Goal: Information Seeking & Learning: Learn about a topic

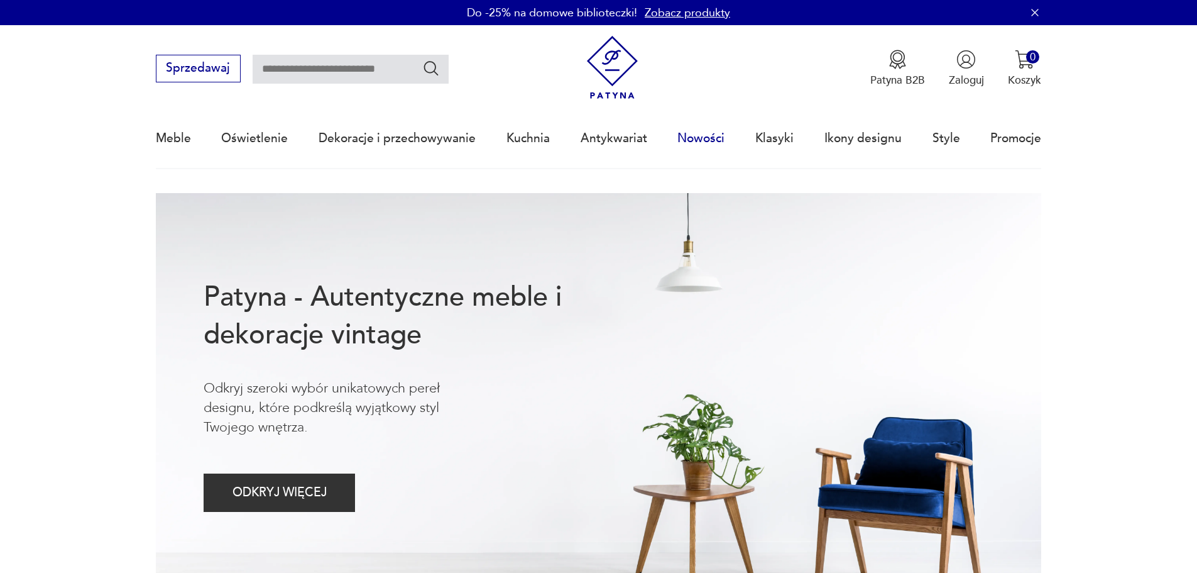
click at [707, 137] on link "Nowości" at bounding box center [701, 138] width 47 height 58
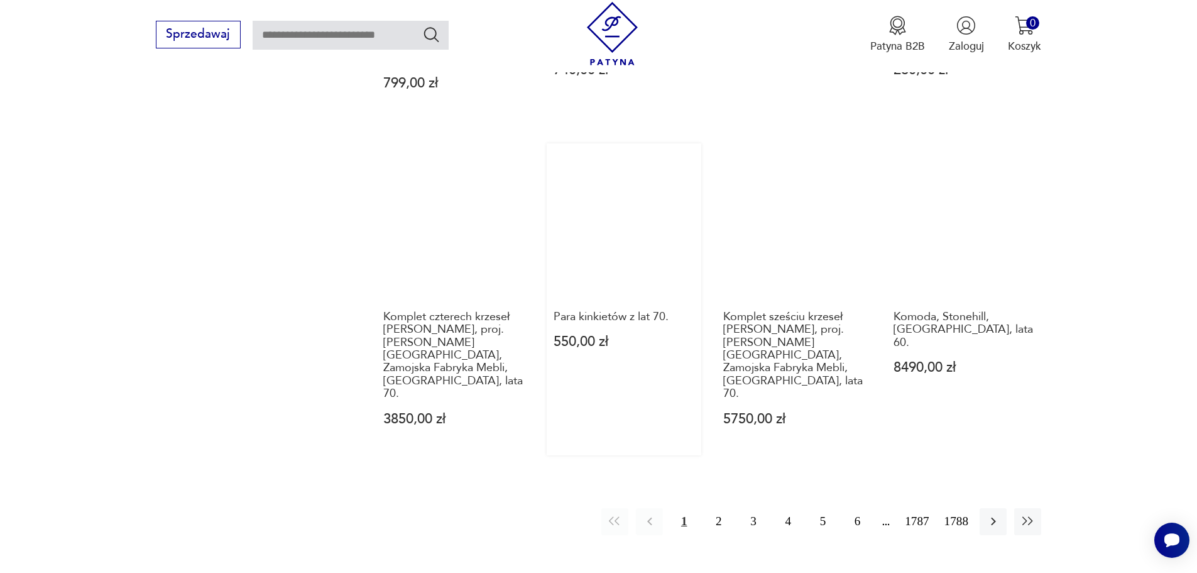
scroll to position [1194, 0]
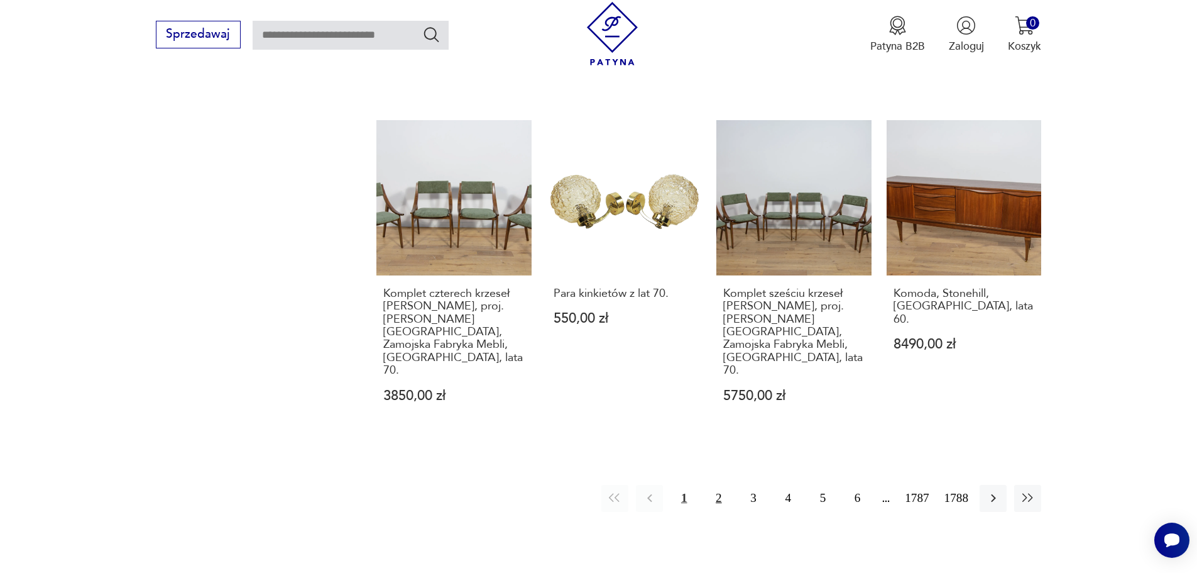
click at [717, 485] on button "2" at bounding box center [718, 498] width 27 height 27
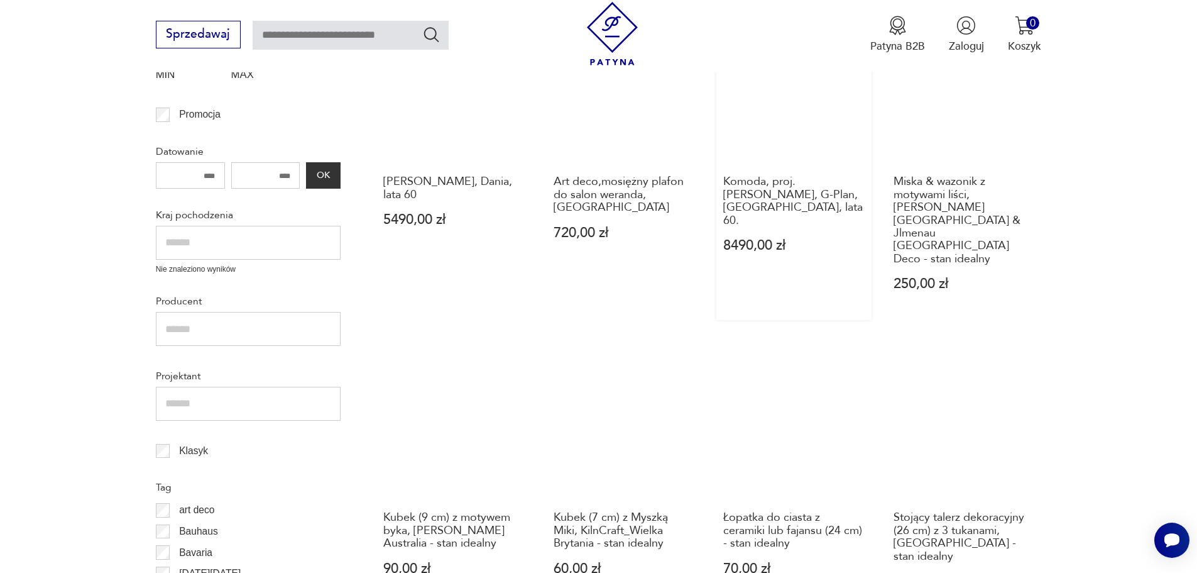
scroll to position [465, 0]
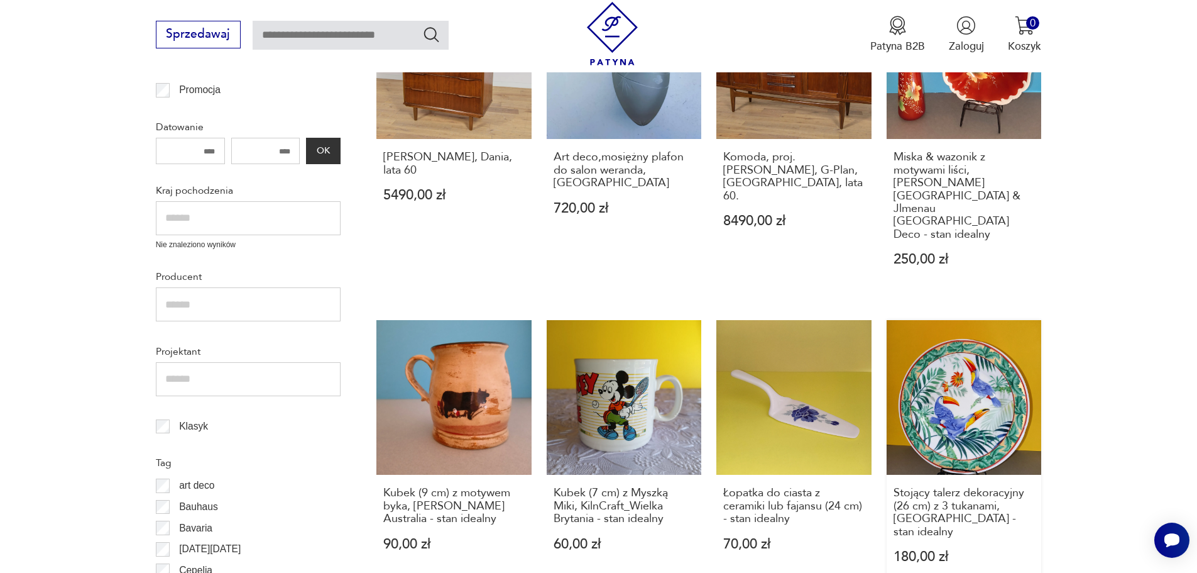
click at [959, 377] on link "Stojący talerz dekoracyjny (26 cm) z 3 tukanami, [GEOGRAPHIC_DATA] - stan ideal…" at bounding box center [964, 456] width 155 height 273
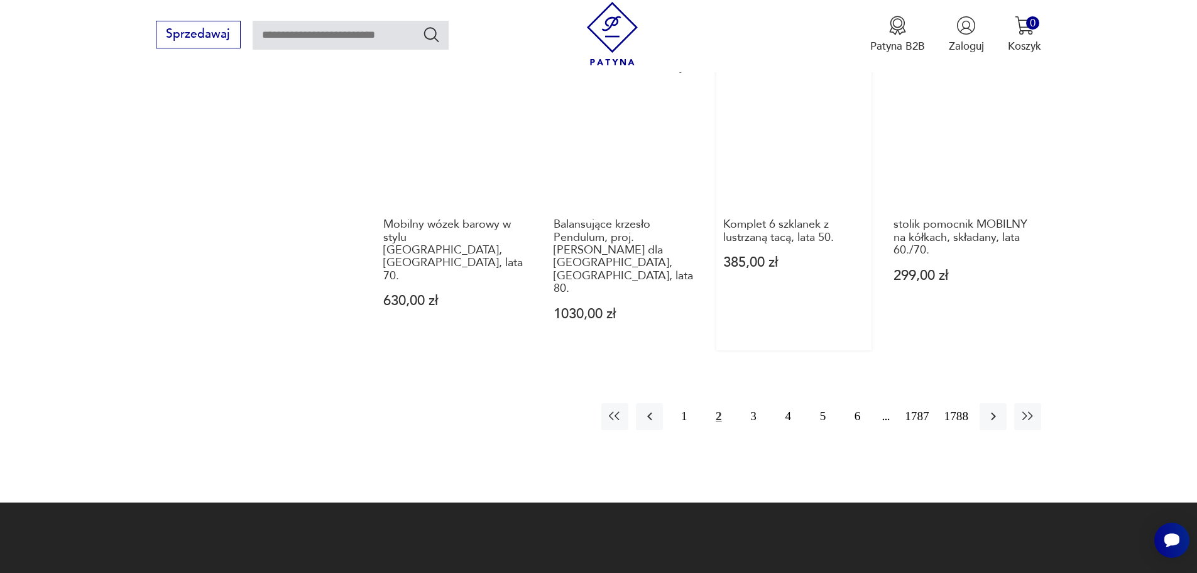
scroll to position [1407, 0]
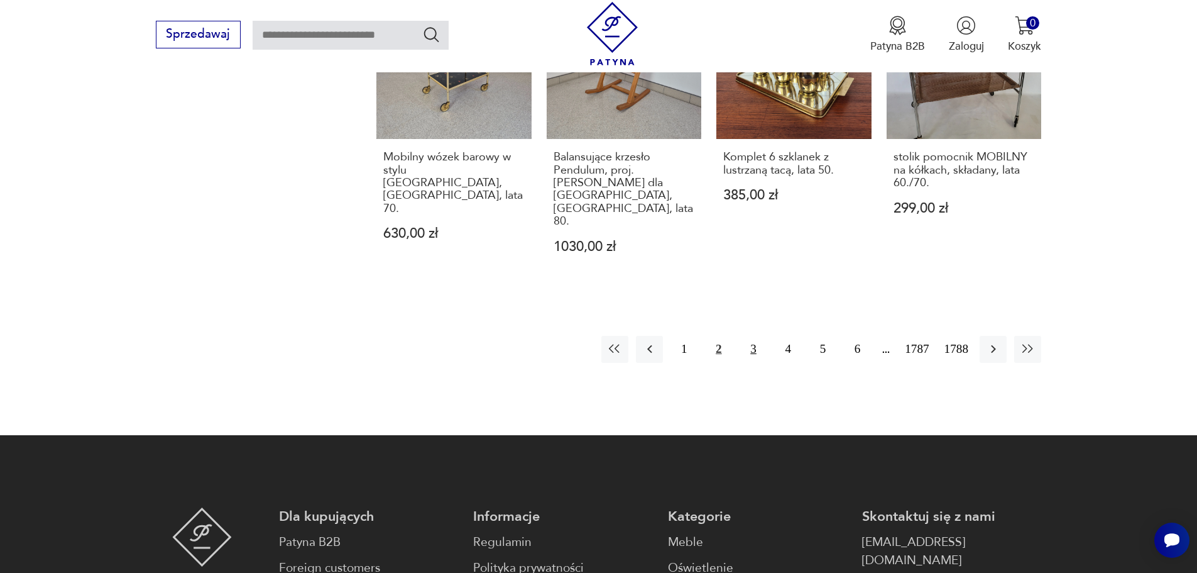
click at [754, 336] on button "3" at bounding box center [753, 349] width 27 height 27
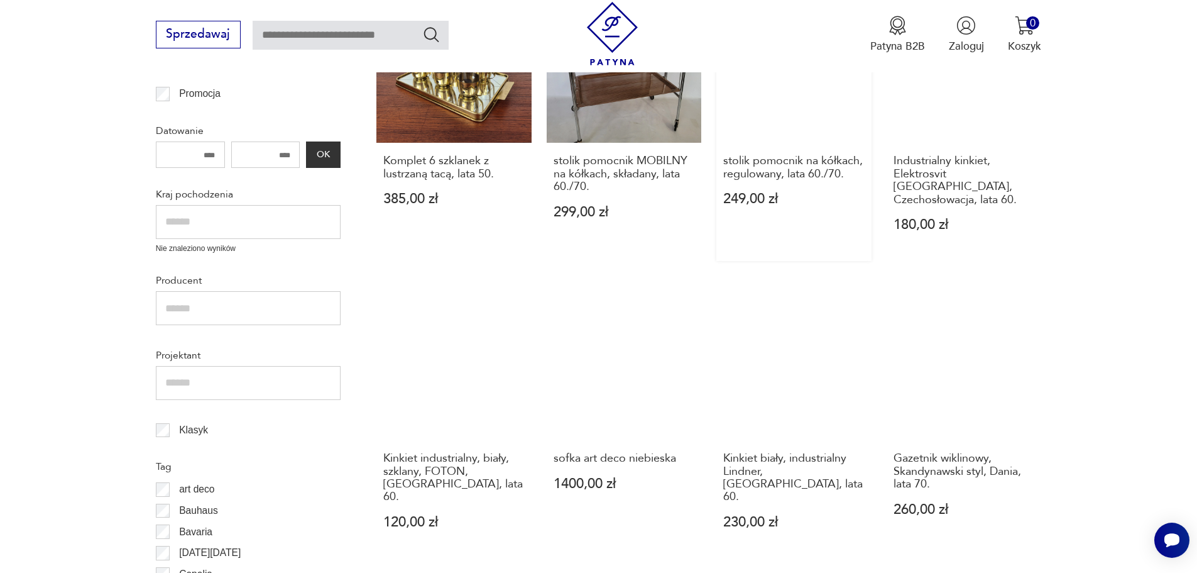
scroll to position [465, 0]
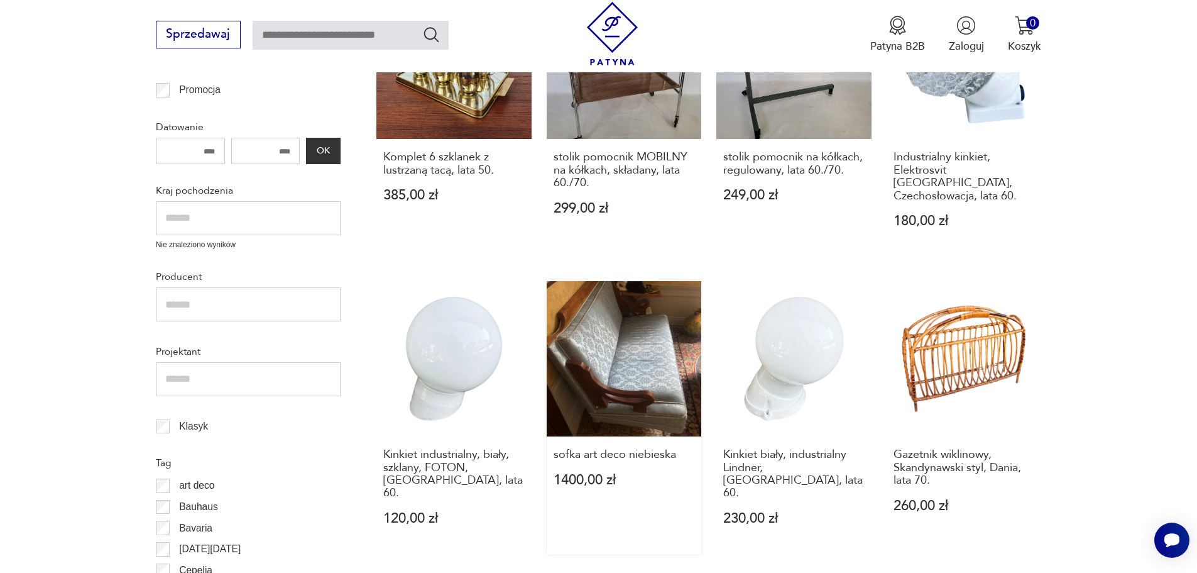
click at [638, 356] on link "sofka art deco niebieska 1400,00 zł" at bounding box center [624, 417] width 155 height 273
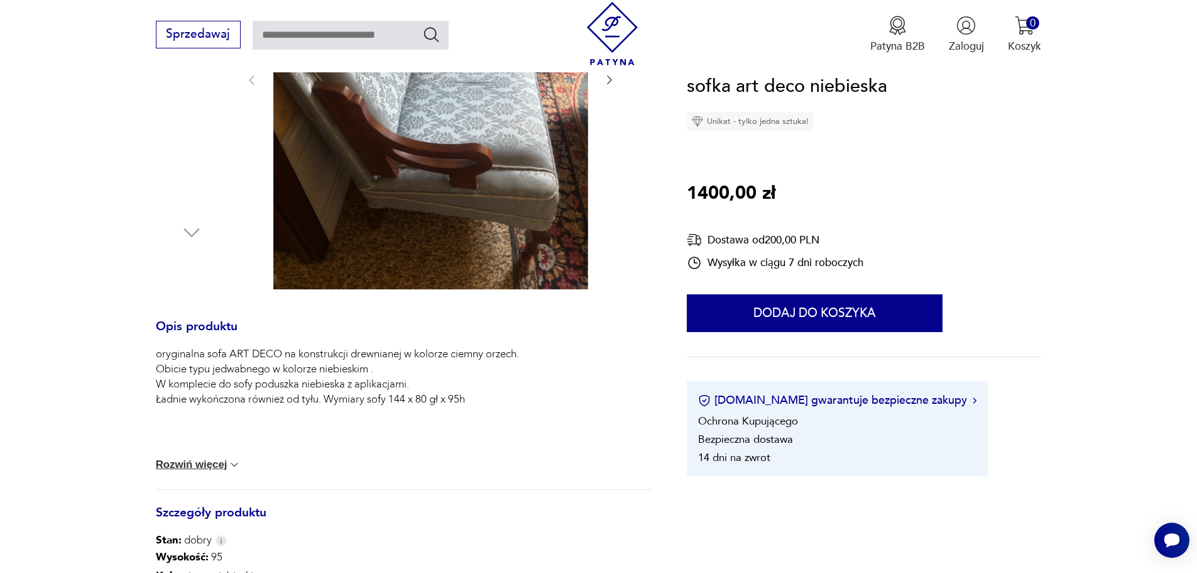
scroll to position [377, 0]
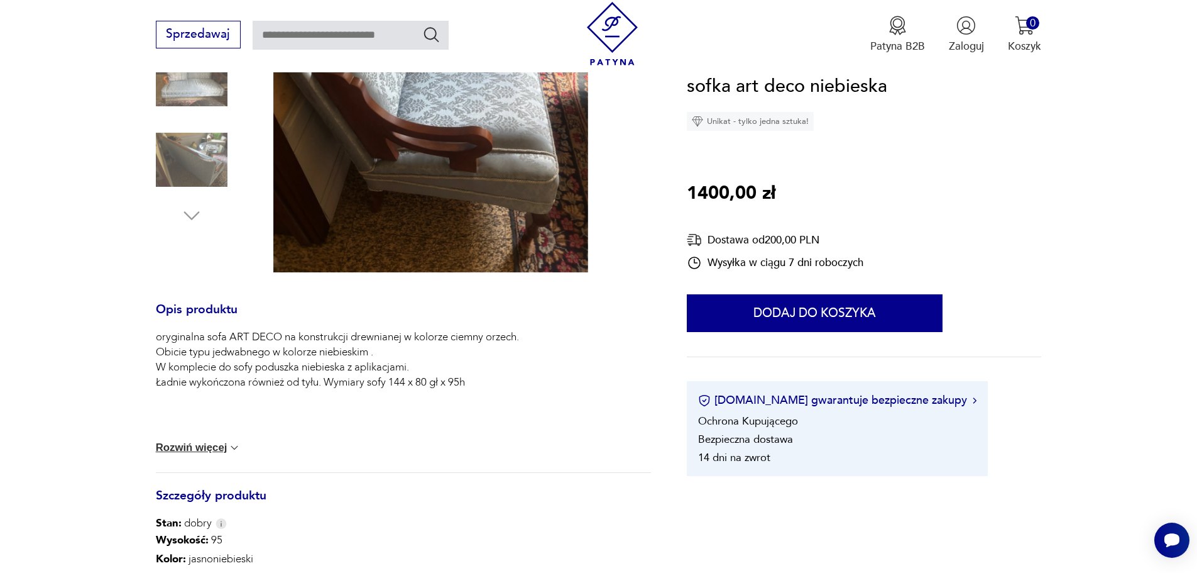
click at [204, 445] on button "Rozwiń więcej" at bounding box center [198, 447] width 85 height 13
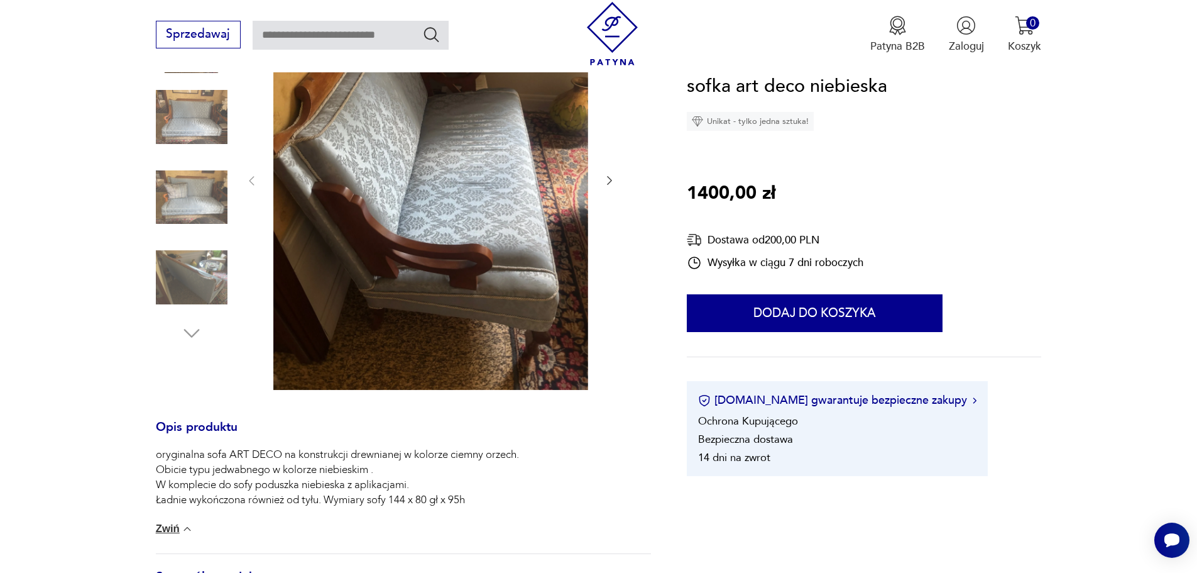
scroll to position [251, 0]
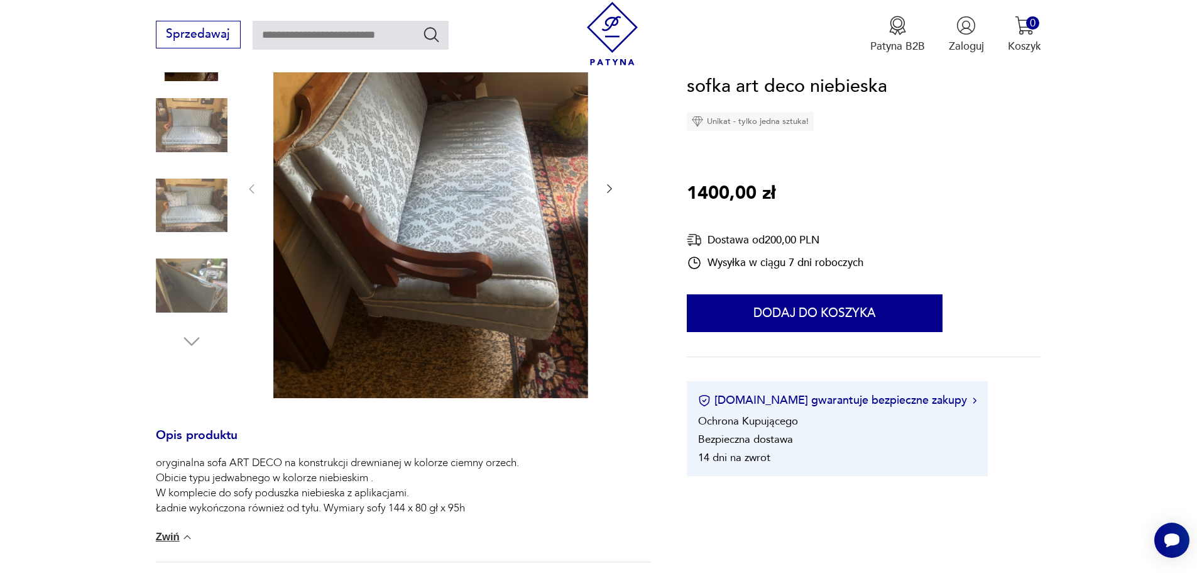
click at [610, 188] on icon "button" at bounding box center [609, 189] width 5 height 9
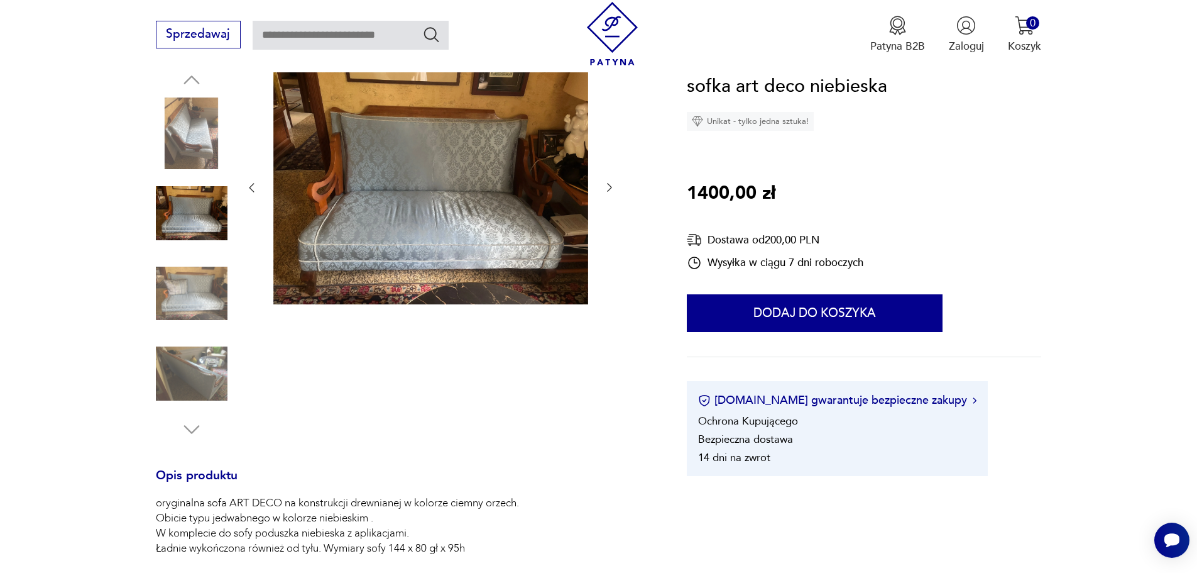
scroll to position [160, 0]
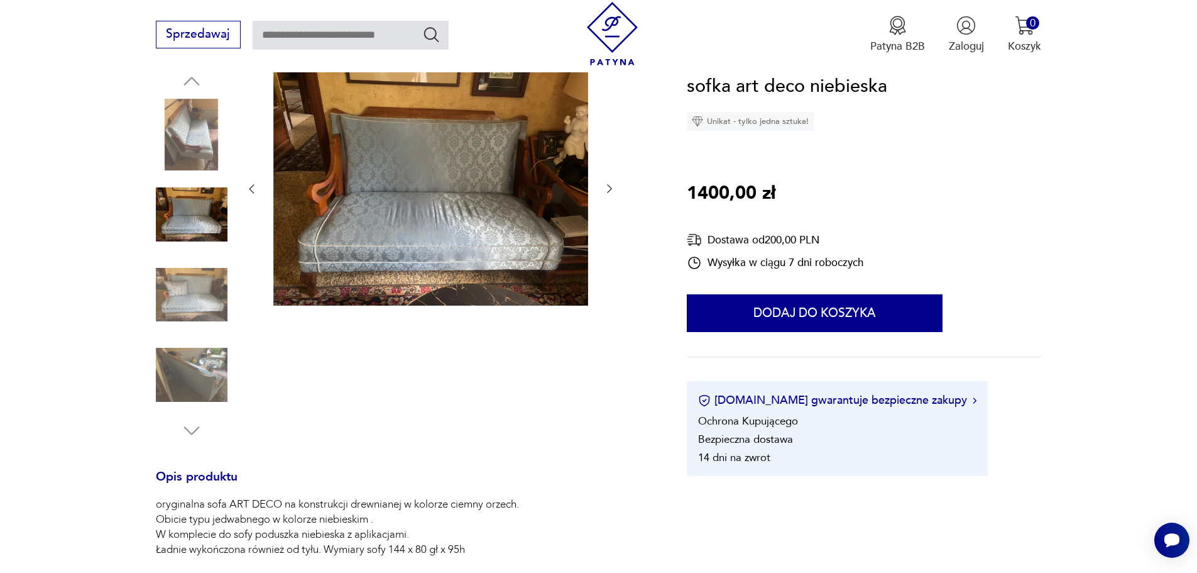
click at [610, 184] on icon "button" at bounding box center [609, 188] width 13 height 13
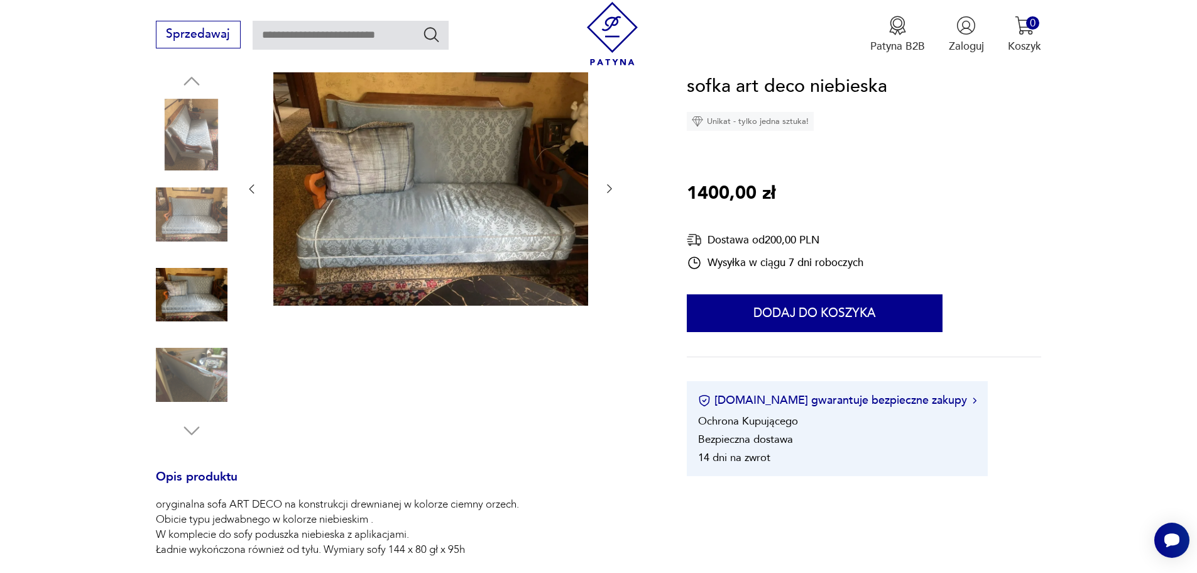
click at [610, 184] on icon "button" at bounding box center [609, 188] width 13 height 13
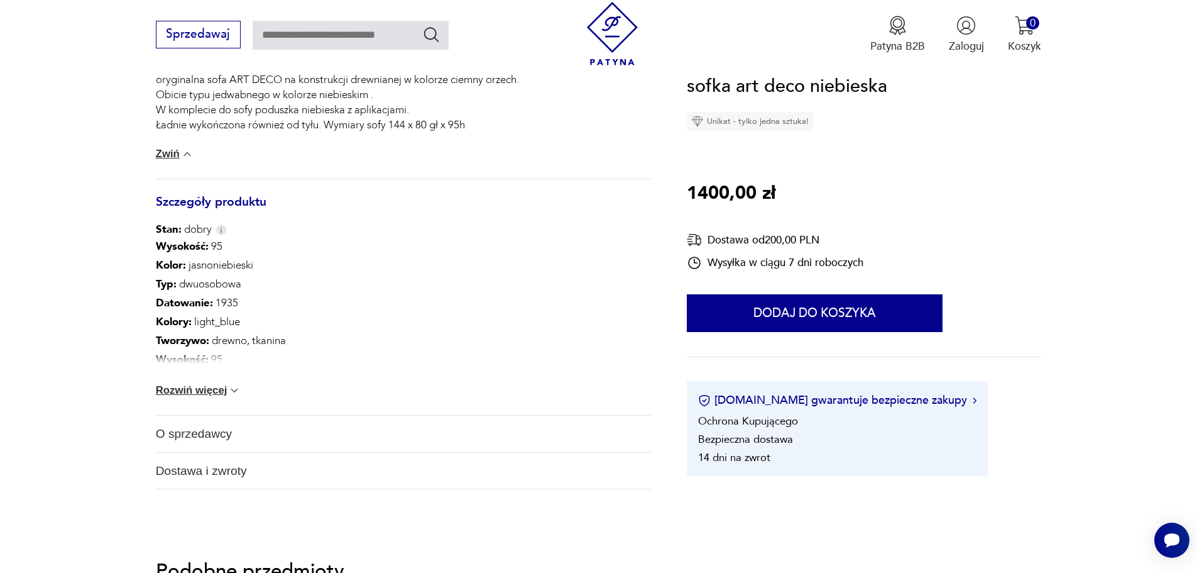
scroll to position [600, 0]
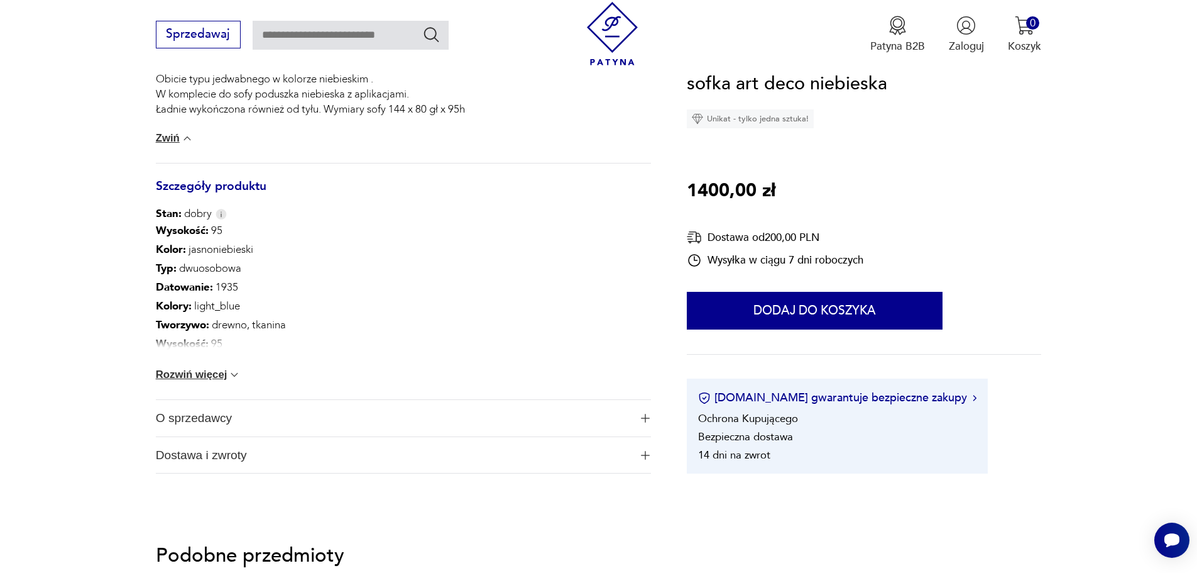
click at [207, 371] on button "Rozwiń więcej" at bounding box center [198, 374] width 85 height 13
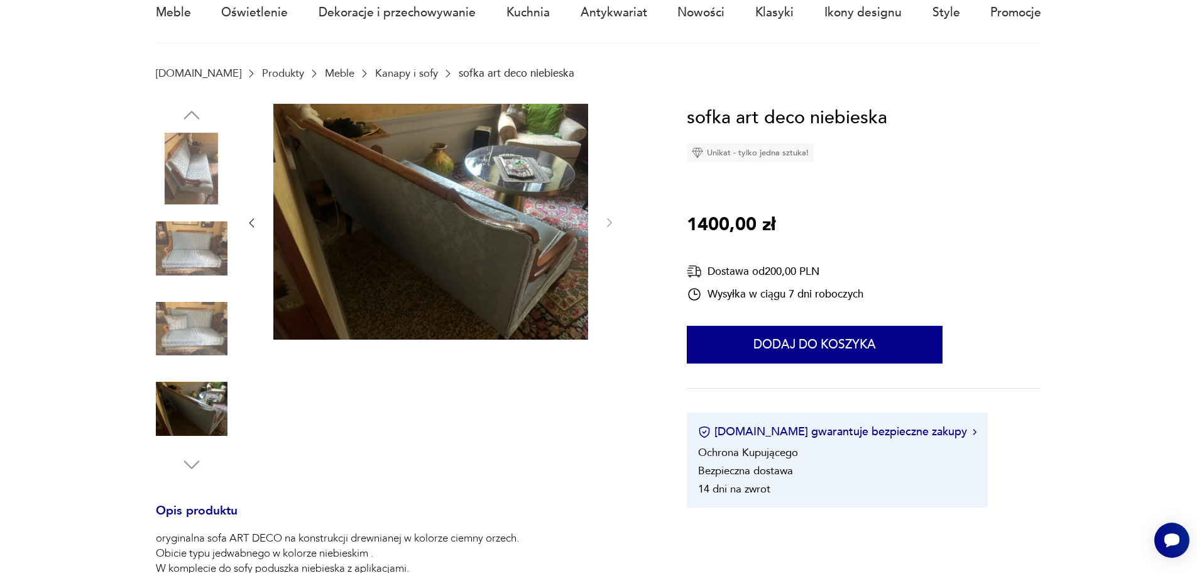
scroll to position [0, 0]
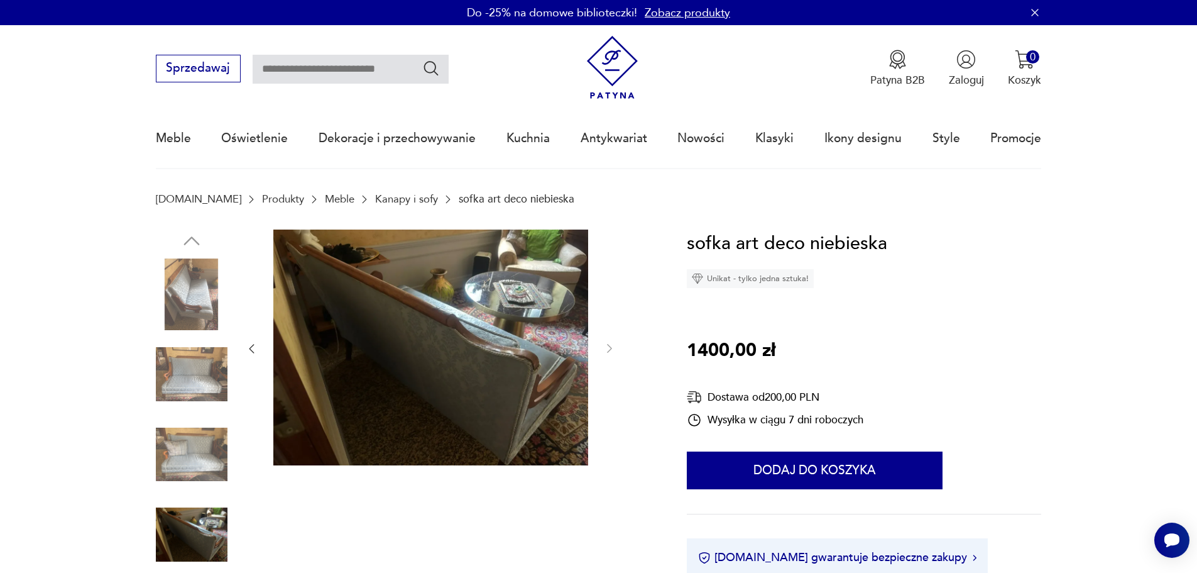
click at [204, 371] on img at bounding box center [192, 374] width 72 height 72
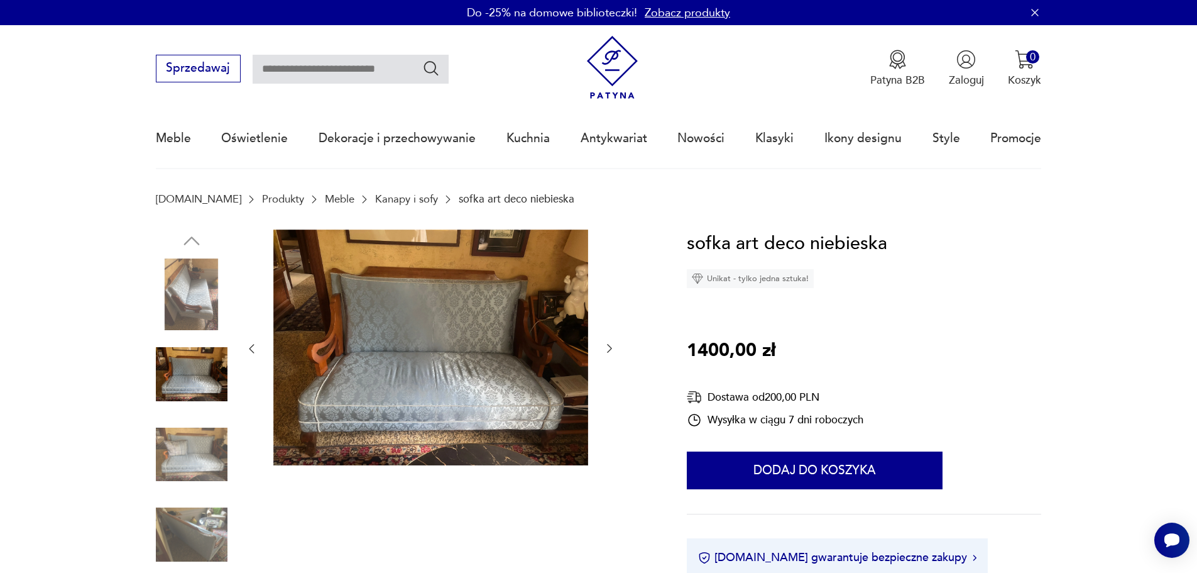
click at [197, 446] on img at bounding box center [192, 455] width 72 height 72
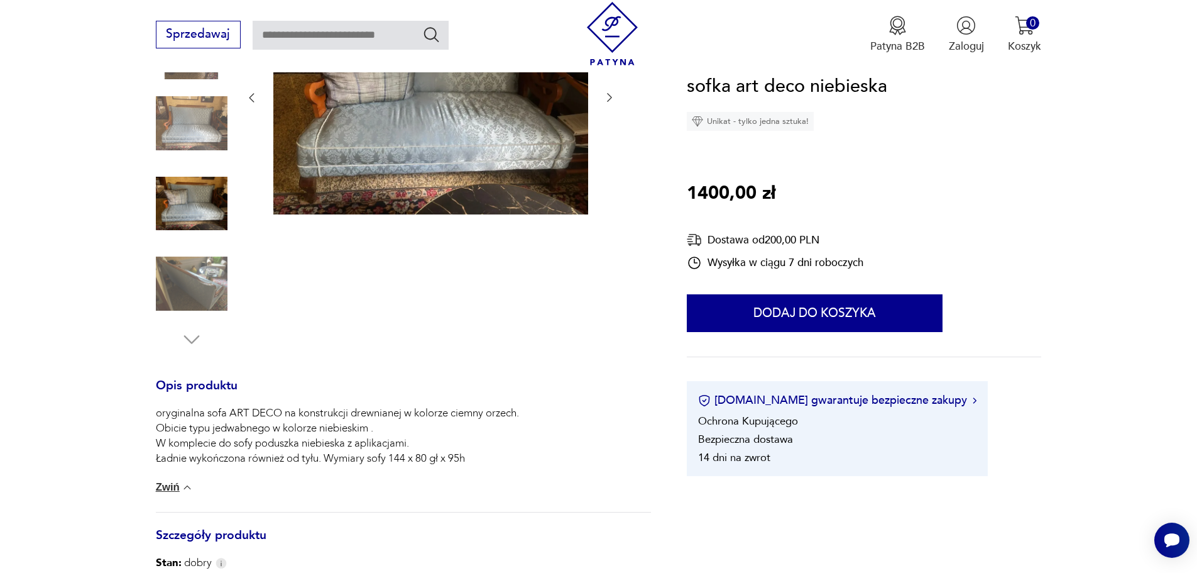
scroll to position [251, 0]
click at [201, 280] on img at bounding box center [192, 283] width 72 height 72
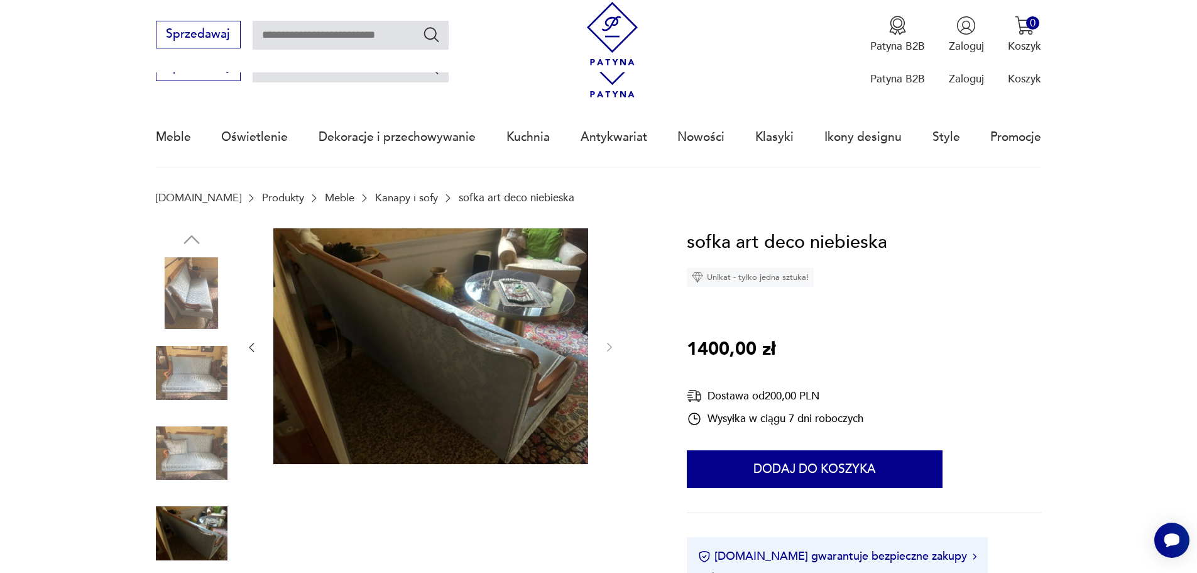
scroll to position [0, 0]
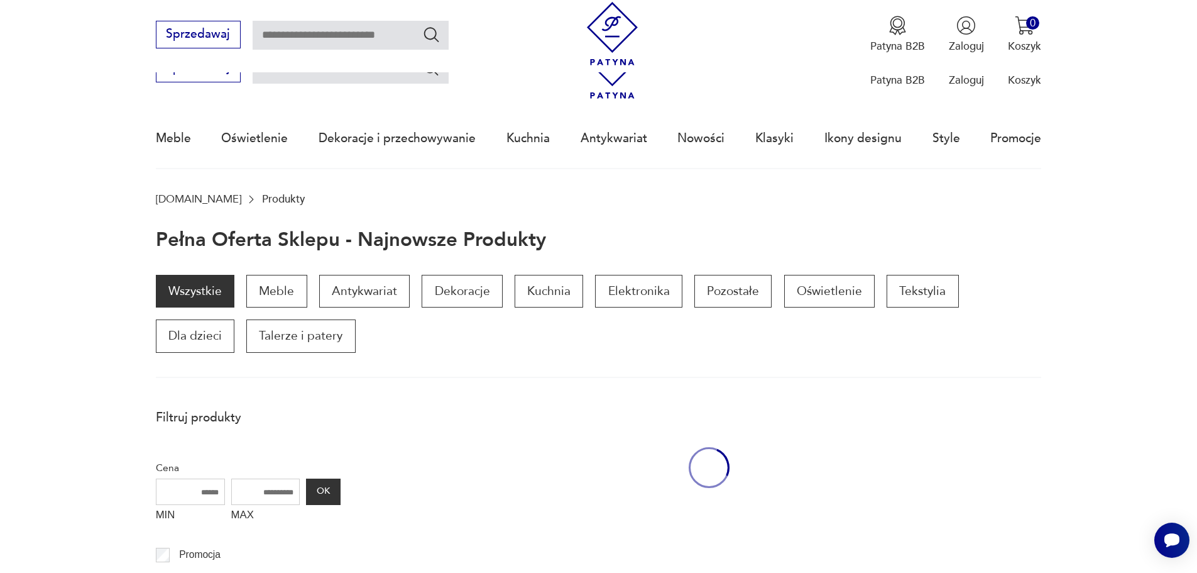
scroll to position [465, 0]
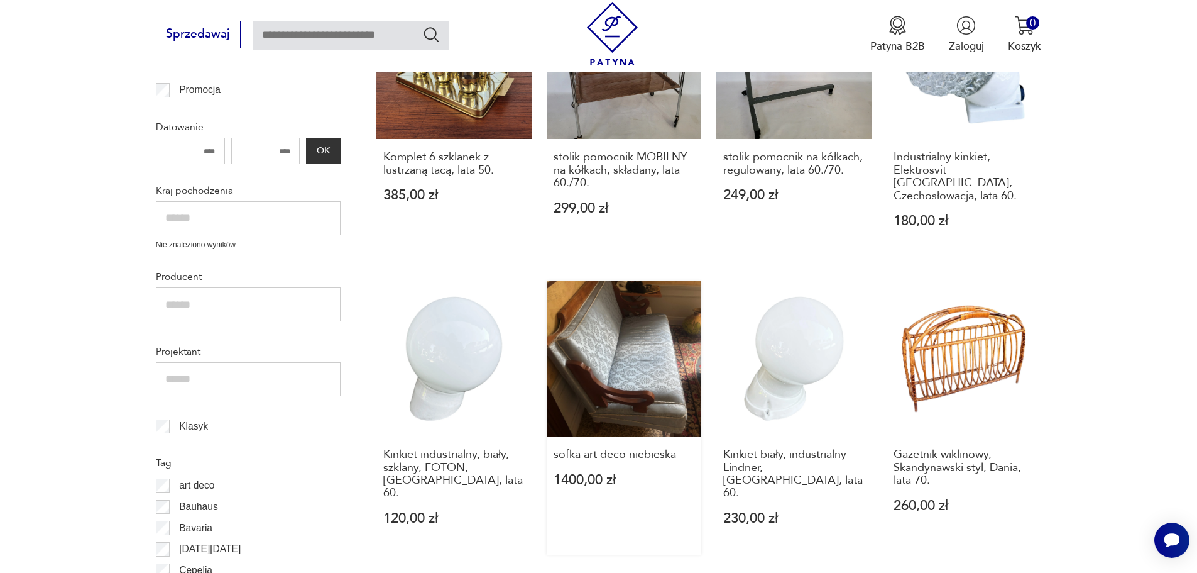
click at [654, 384] on link "sofka art deco niebieska 1400,00 zł" at bounding box center [624, 417] width 155 height 273
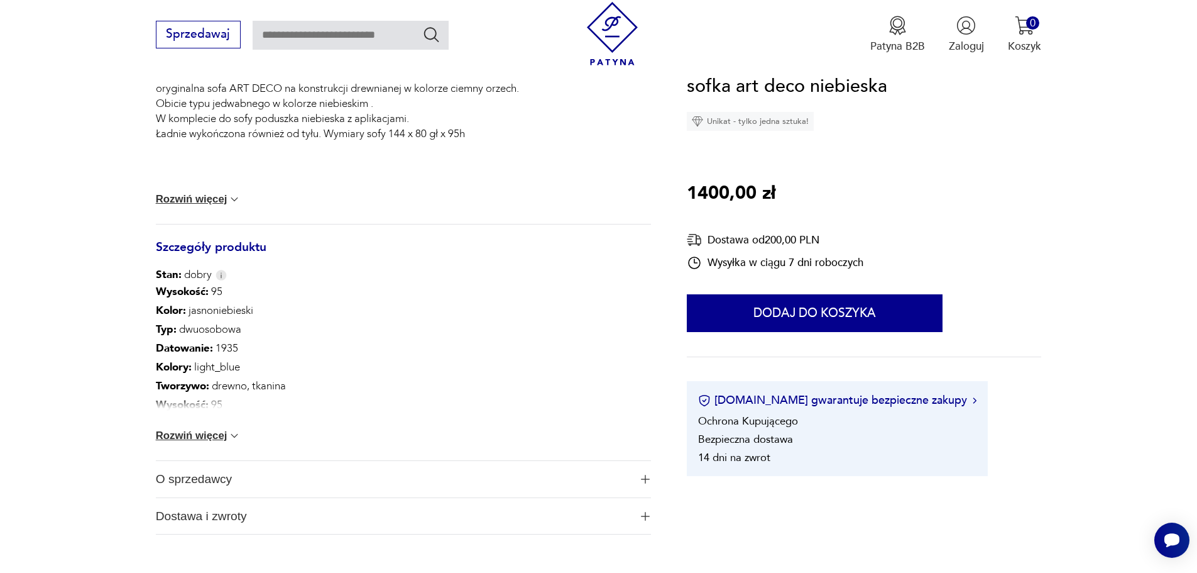
scroll to position [629, 0]
click at [198, 429] on button "Rozwiń więcej" at bounding box center [198, 432] width 85 height 13
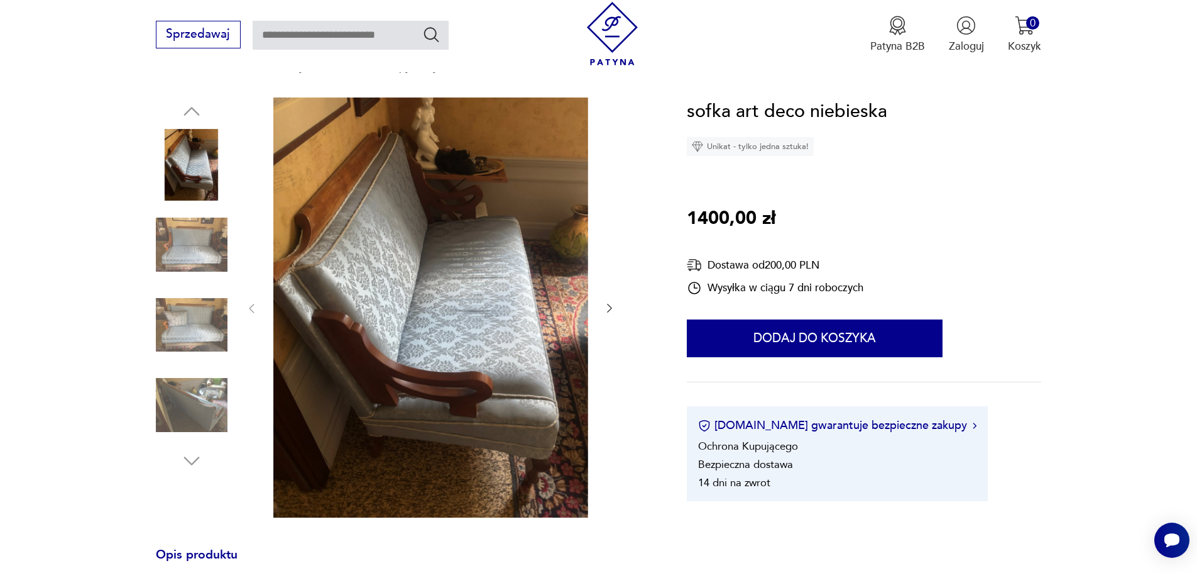
scroll to position [126, 0]
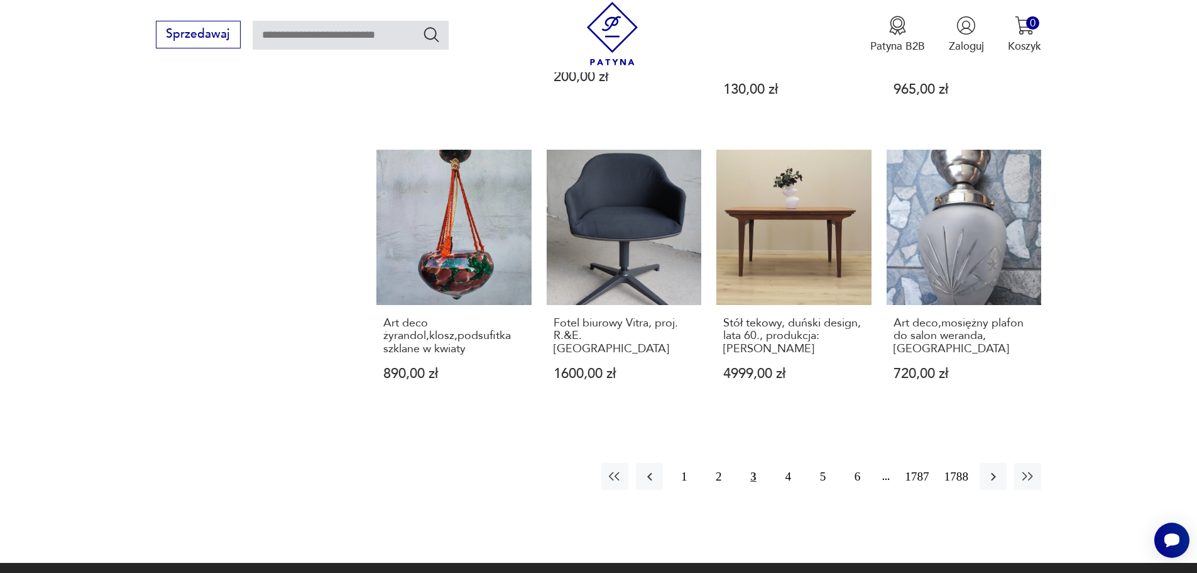
scroll to position [1282, 0]
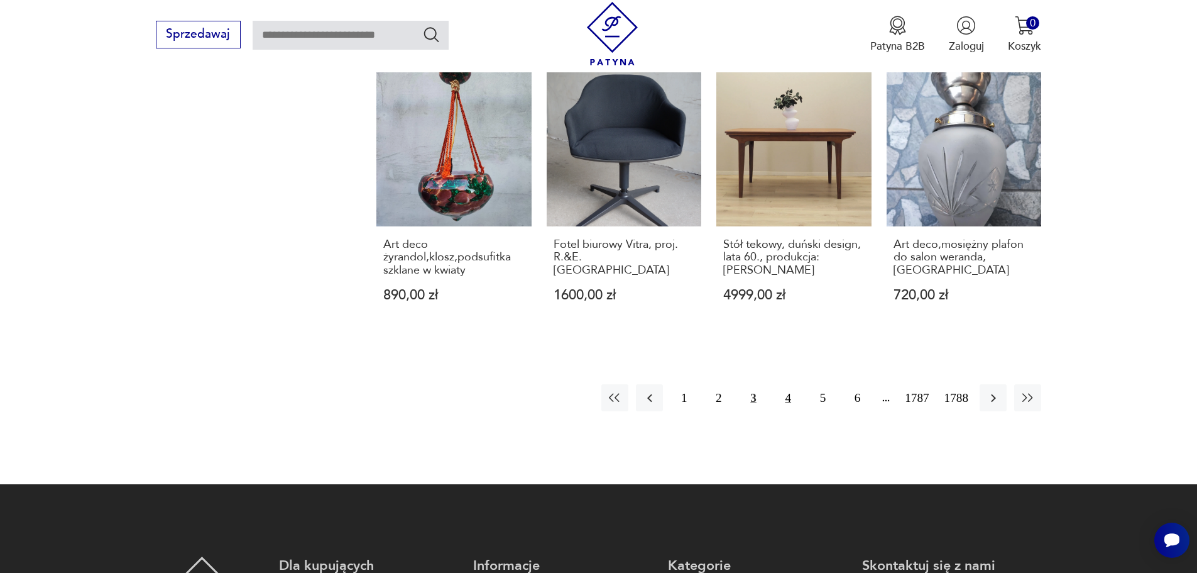
click at [789, 384] on button "4" at bounding box center [788, 397] width 27 height 27
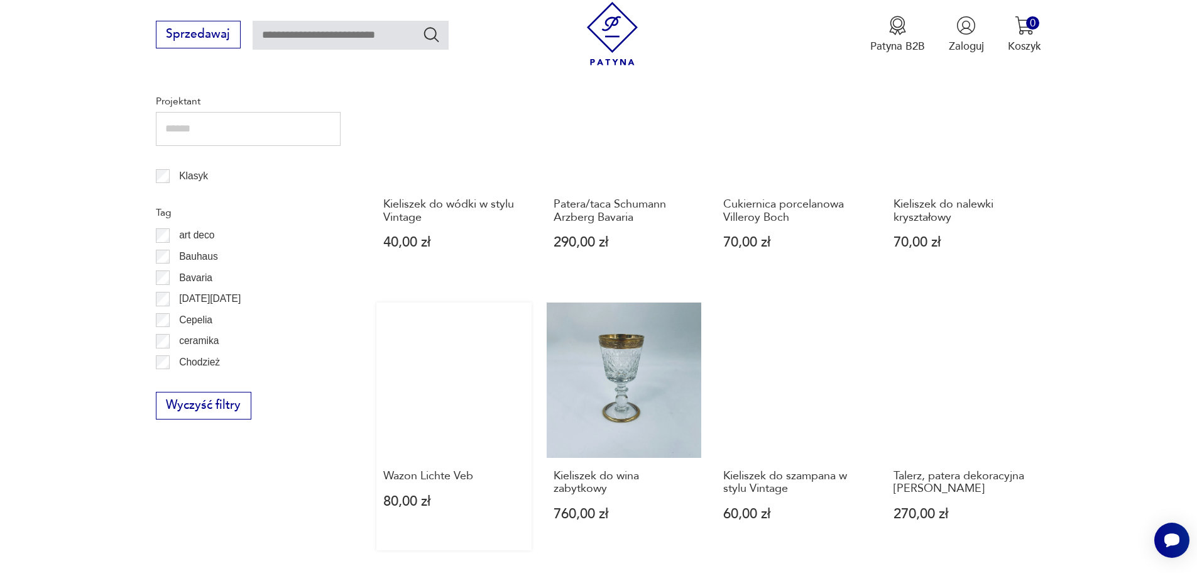
scroll to position [716, 0]
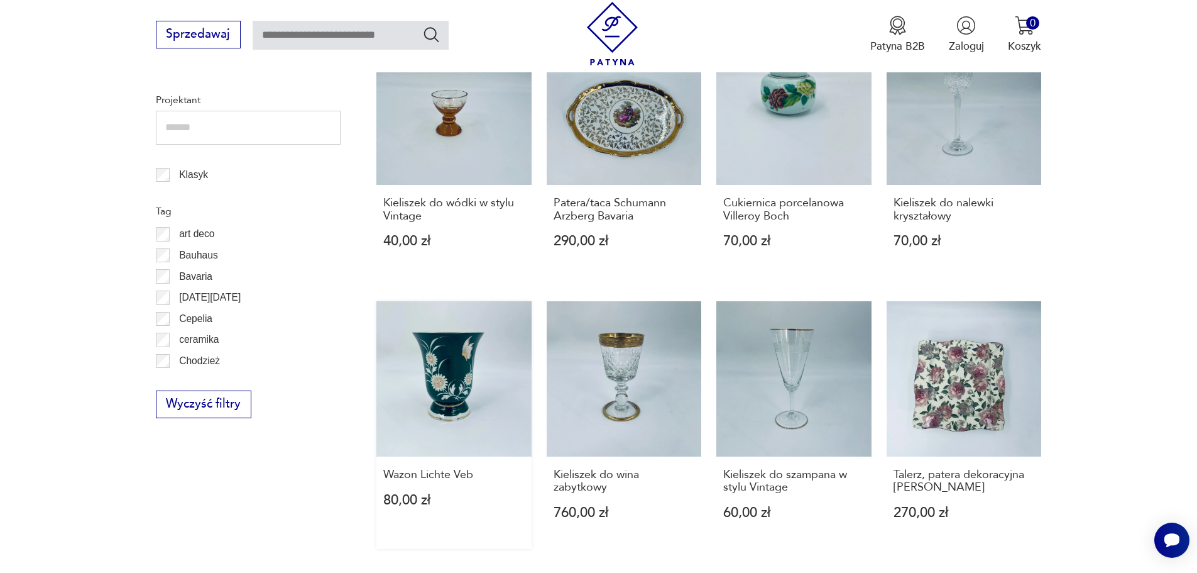
click at [451, 365] on link "Wazon Lichte Veb 80,00 zł" at bounding box center [454, 425] width 155 height 248
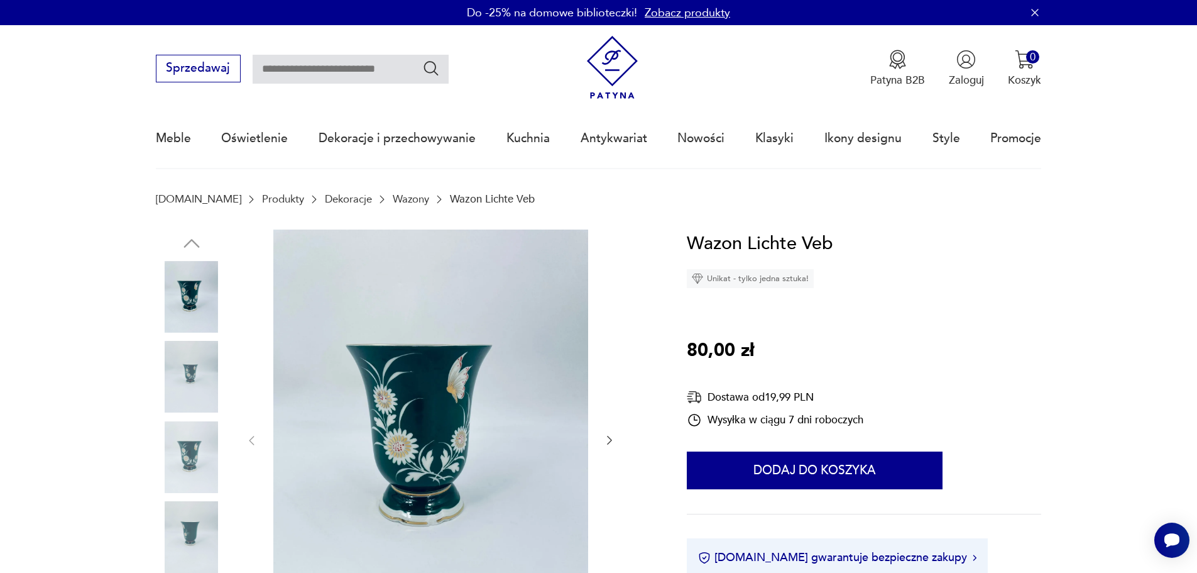
click at [188, 456] on img at bounding box center [192, 457] width 72 height 72
click at [195, 534] on img at bounding box center [192, 537] width 72 height 72
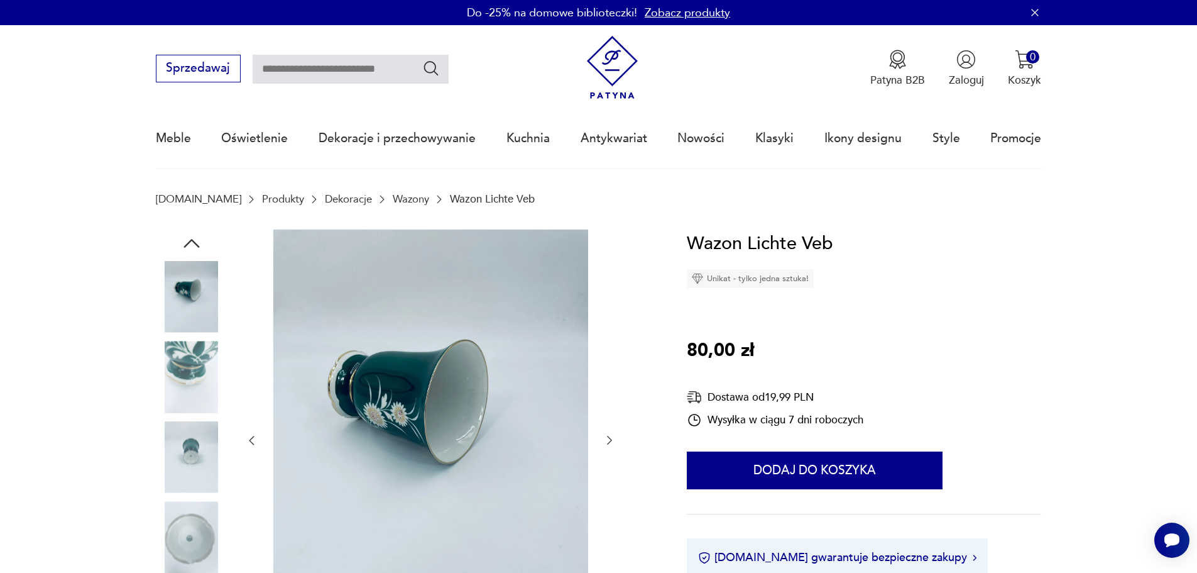
click at [188, 449] on img at bounding box center [192, 457] width 72 height 72
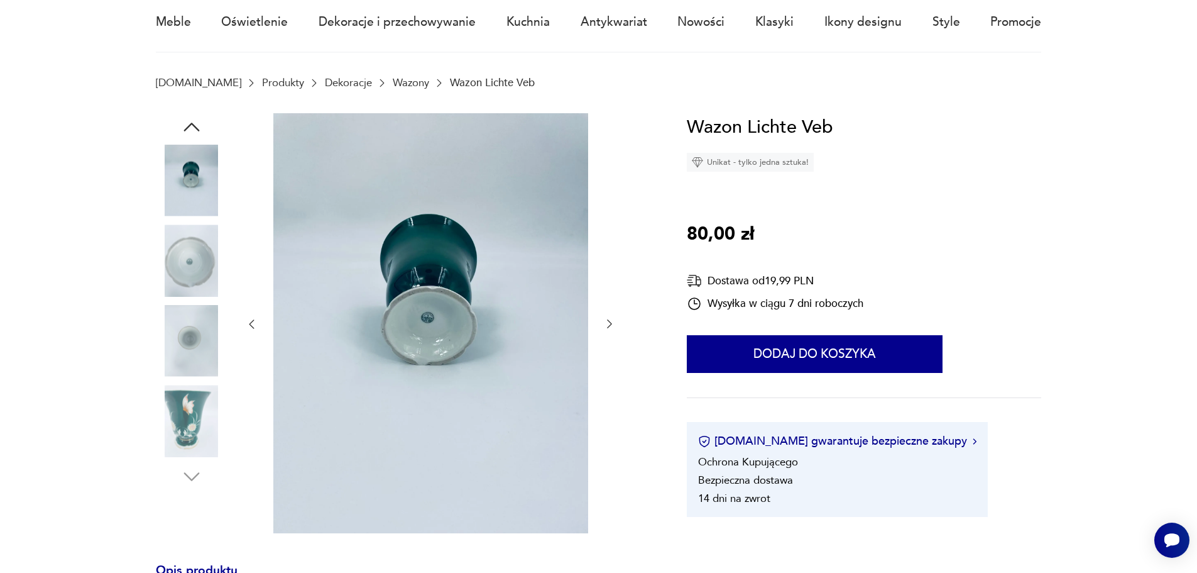
scroll to position [63, 0]
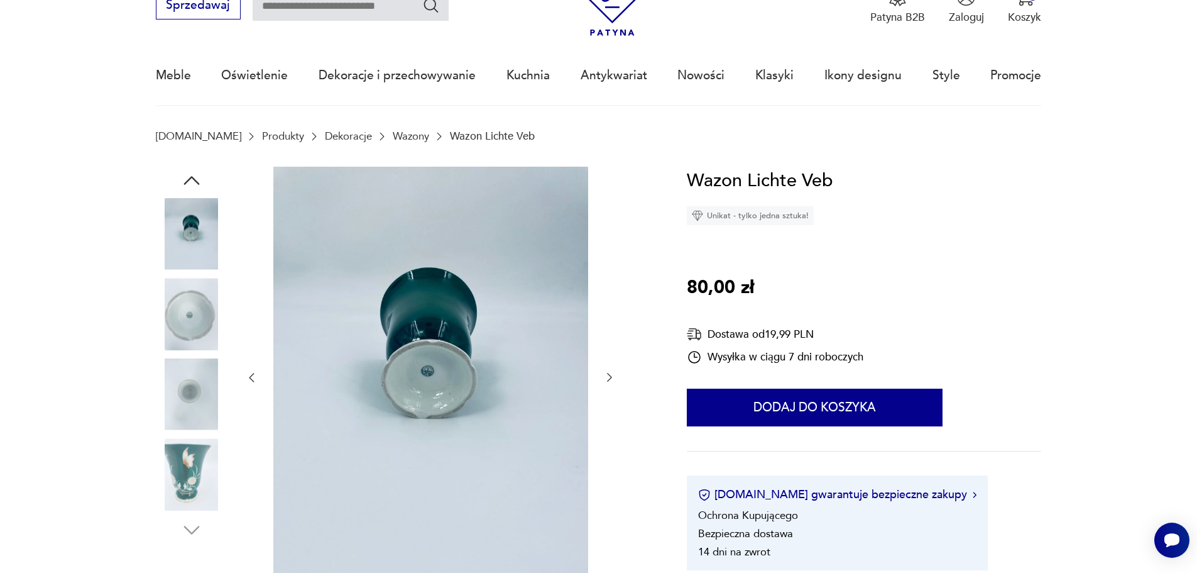
click at [185, 470] on img at bounding box center [192, 474] width 72 height 72
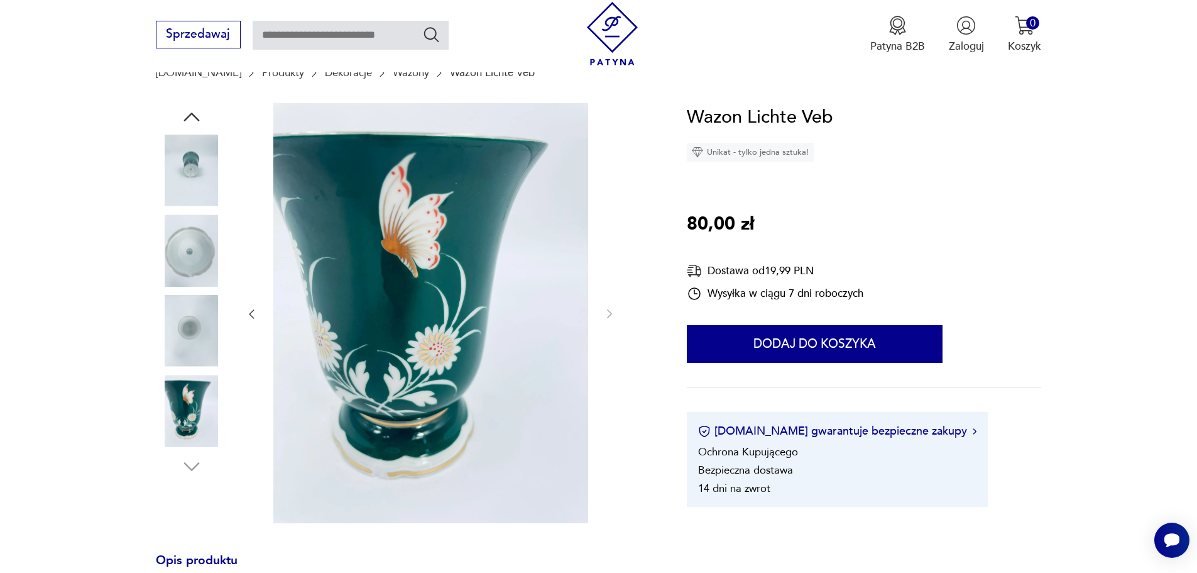
scroll to position [126, 0]
click at [185, 260] on img at bounding box center [192, 251] width 72 height 72
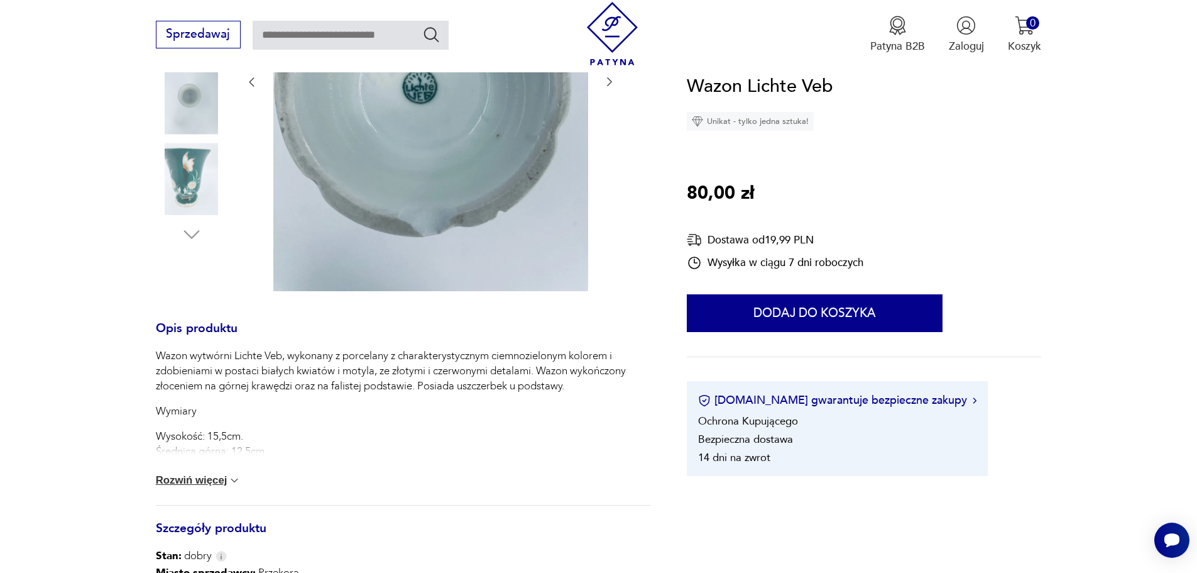
scroll to position [377, 0]
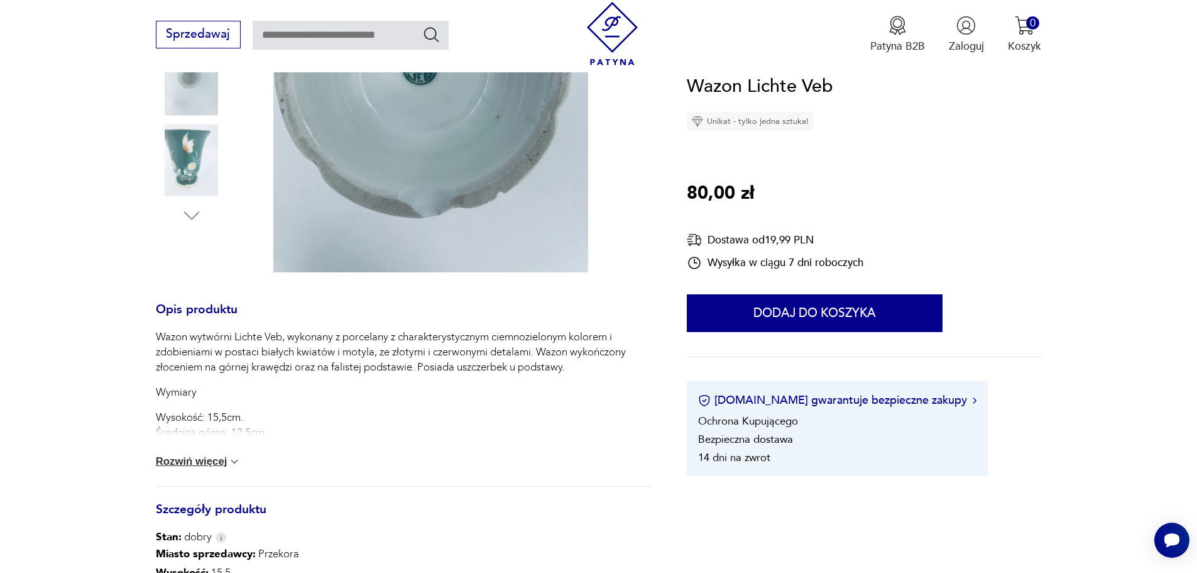
click at [209, 459] on button "Rozwiń więcej" at bounding box center [198, 461] width 85 height 13
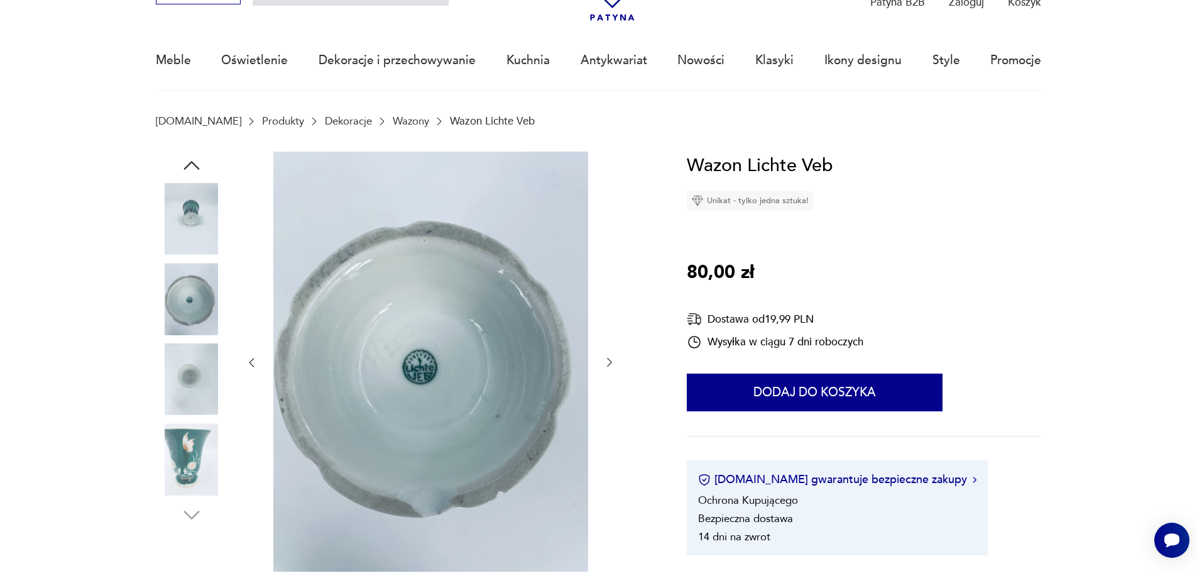
scroll to position [63, 0]
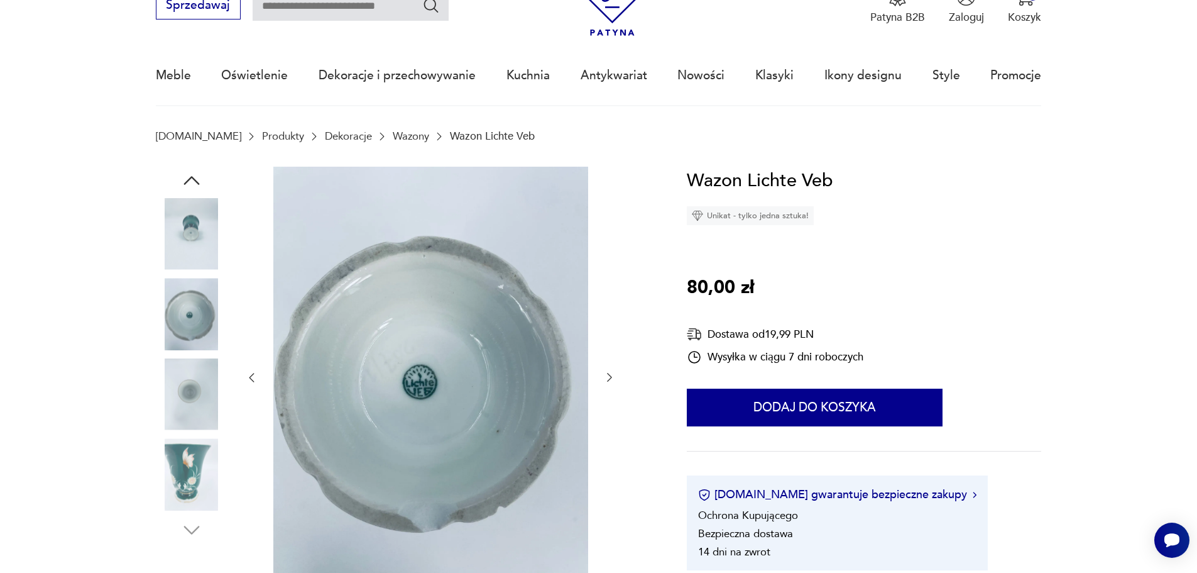
click at [190, 455] on img at bounding box center [192, 474] width 72 height 72
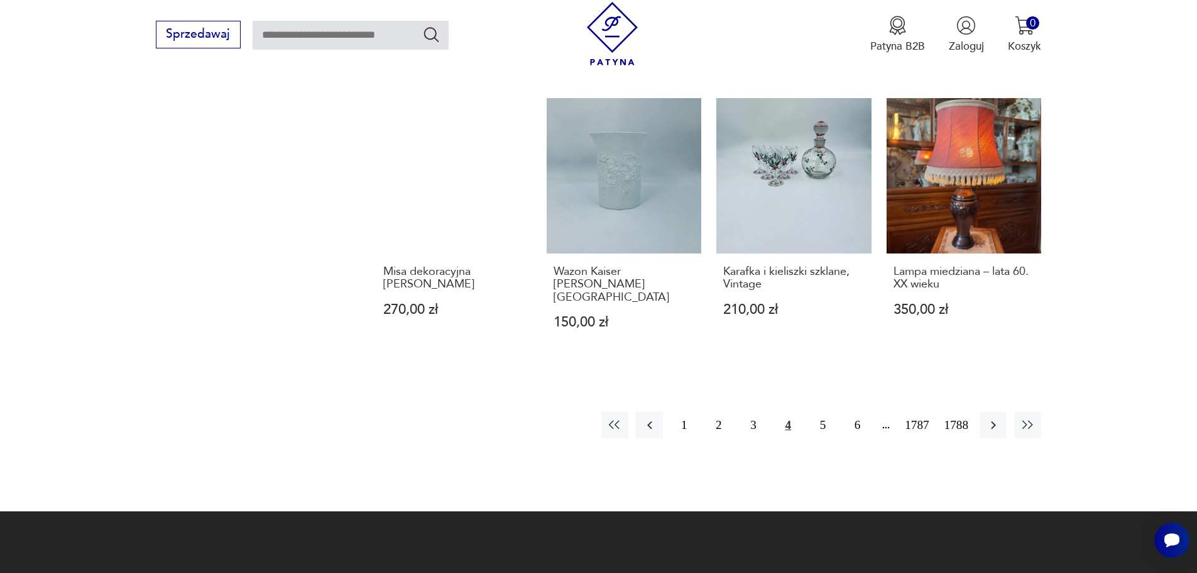
scroll to position [1219, 0]
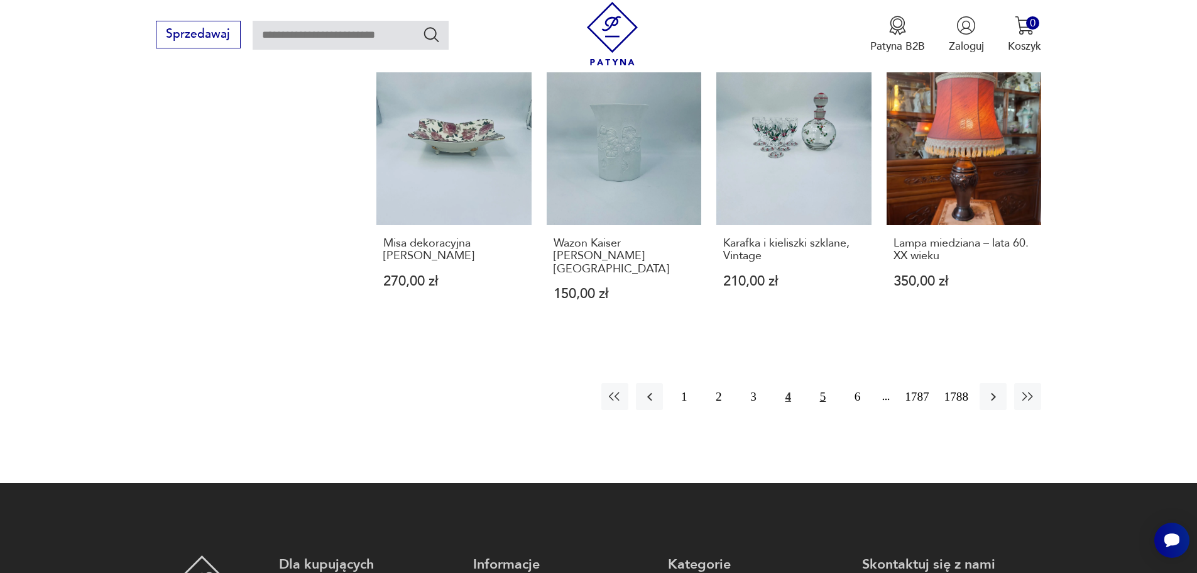
click at [820, 383] on button "5" at bounding box center [823, 396] width 27 height 27
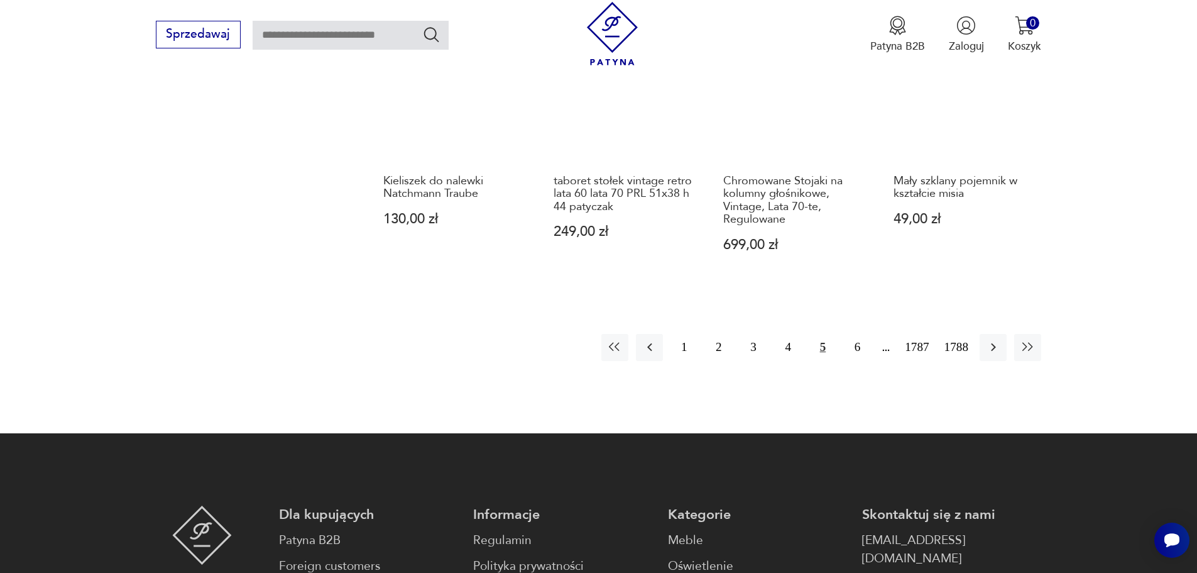
scroll to position [1282, 0]
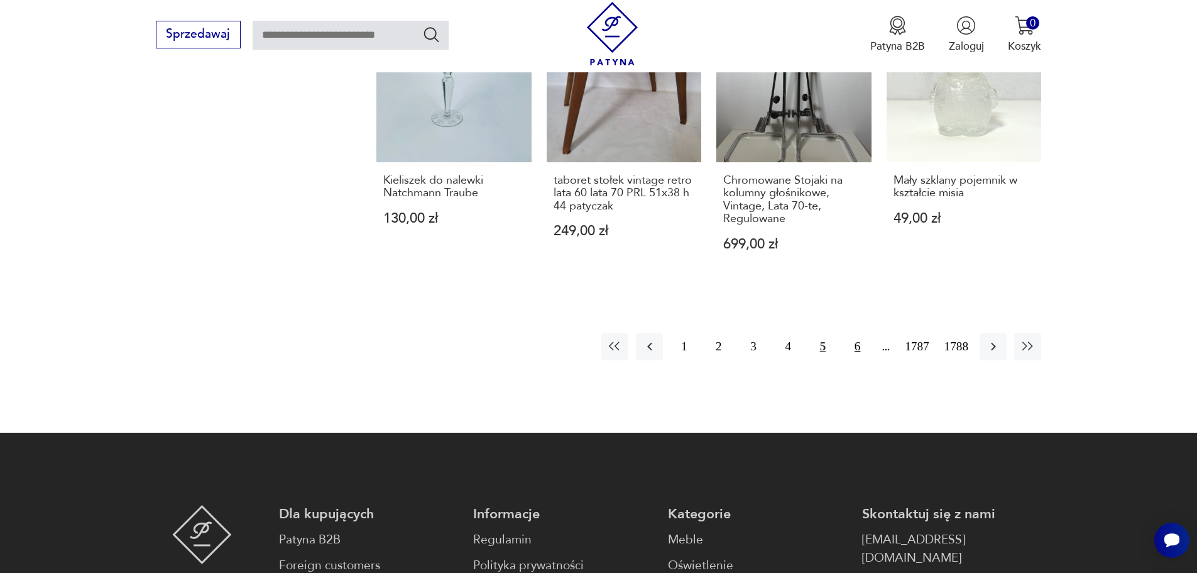
click at [861, 342] on button "6" at bounding box center [857, 346] width 27 height 27
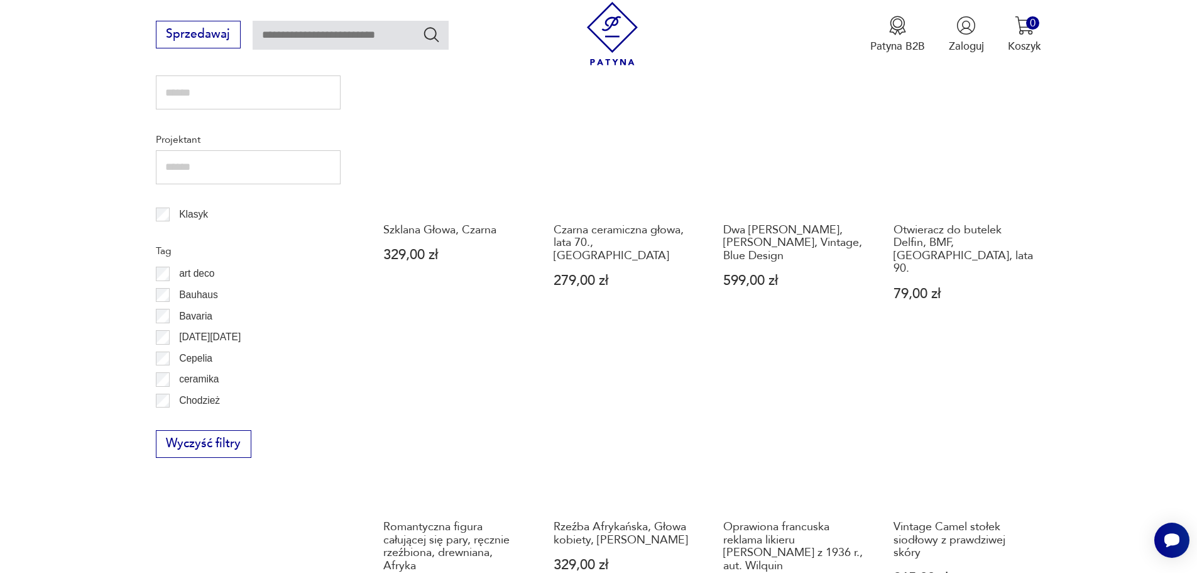
scroll to position [339, 0]
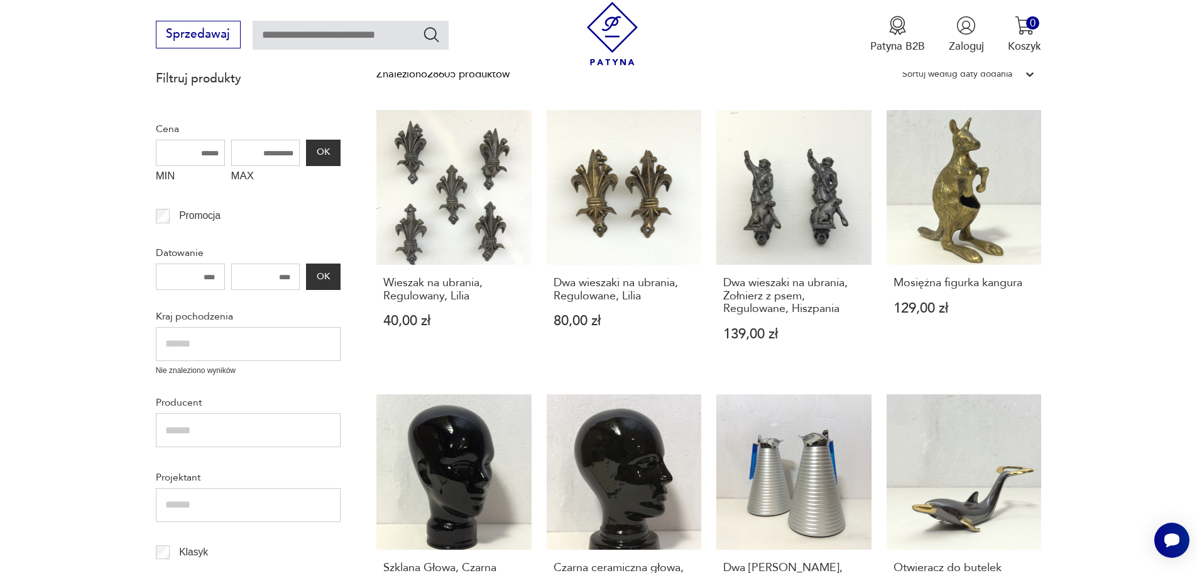
click at [311, 29] on input "text" at bounding box center [351, 35] width 196 height 29
type input "*****"
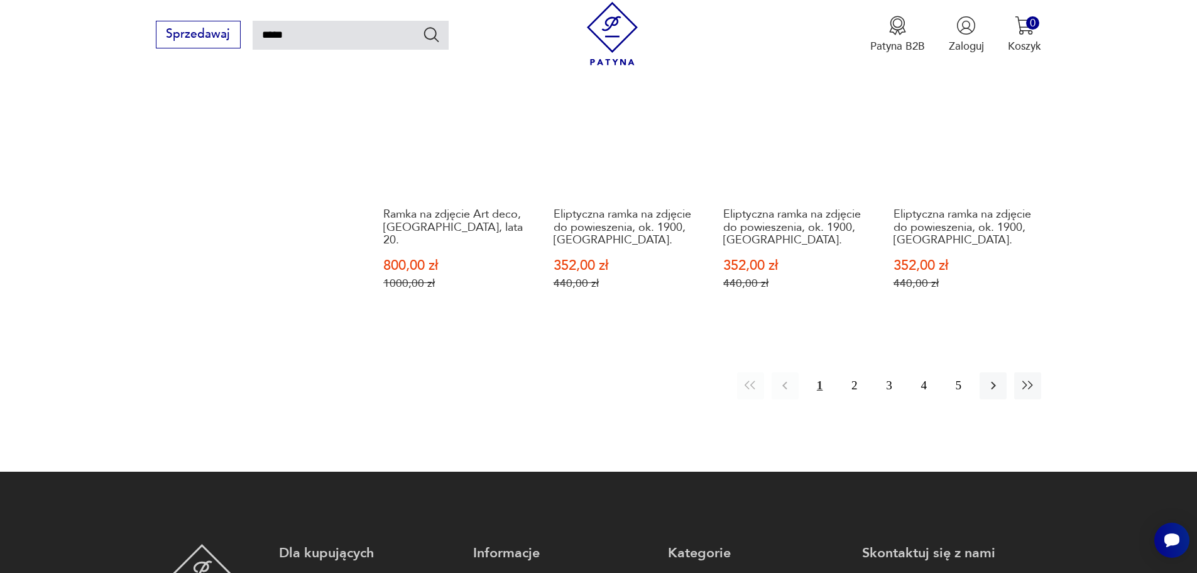
scroll to position [1204, 0]
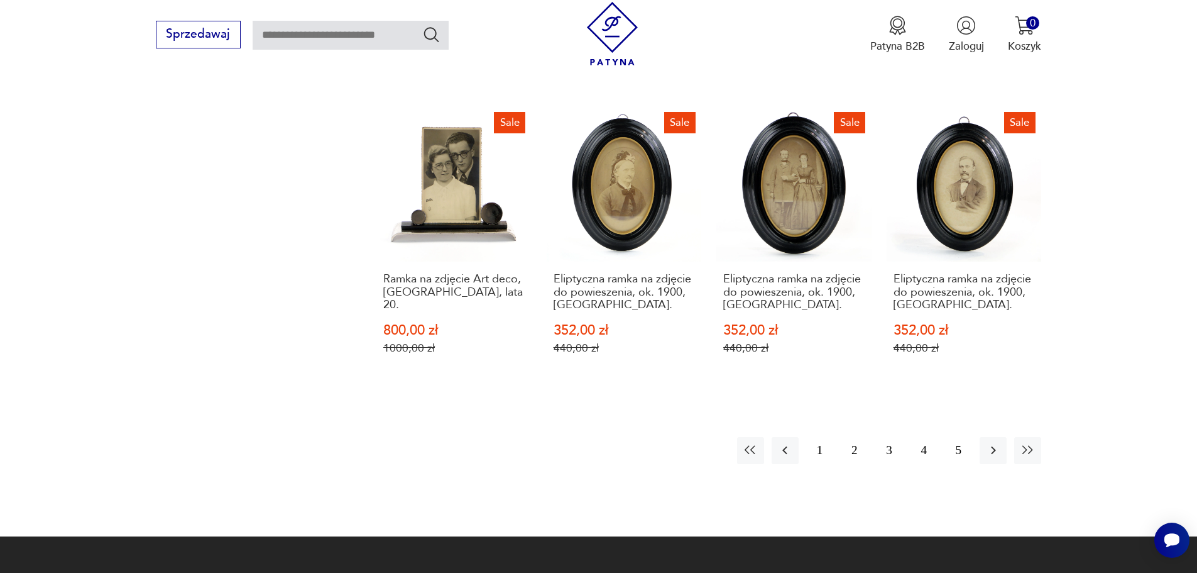
scroll to position [198, 0]
